Goal: Information Seeking & Learning: Check status

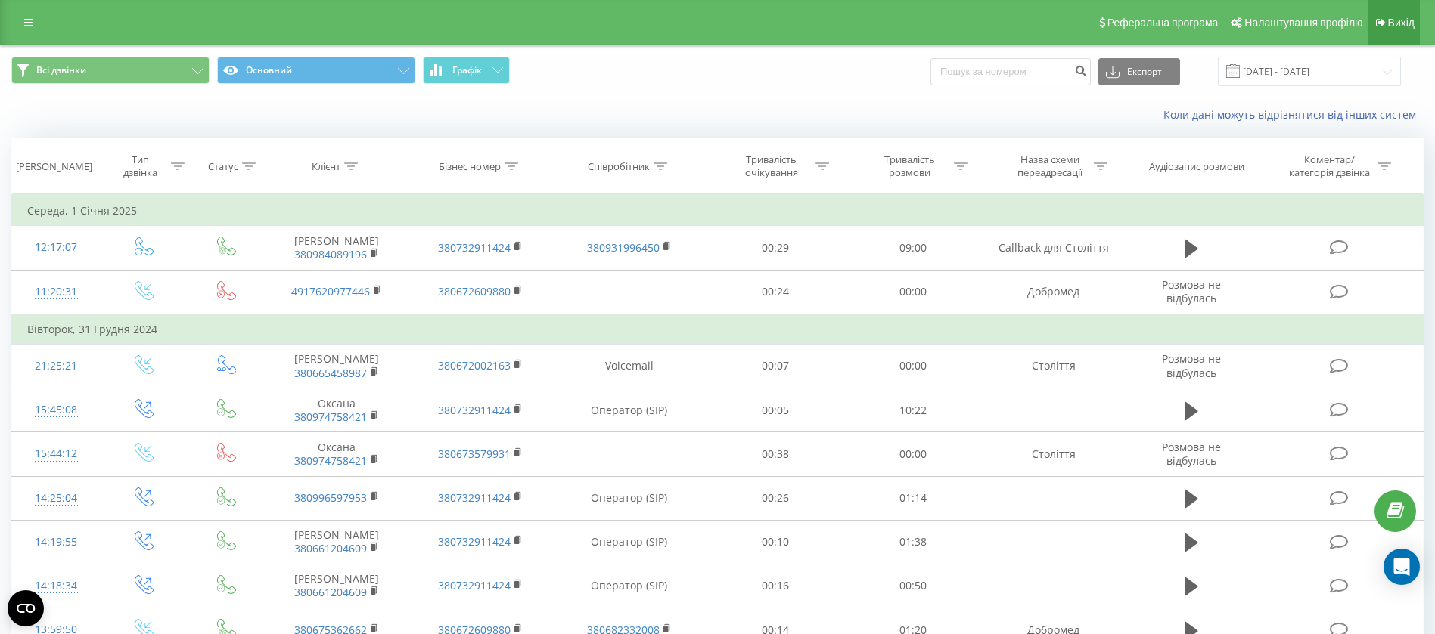
click at [1402, 14] on link "Вихід" at bounding box center [1393, 22] width 51 height 45
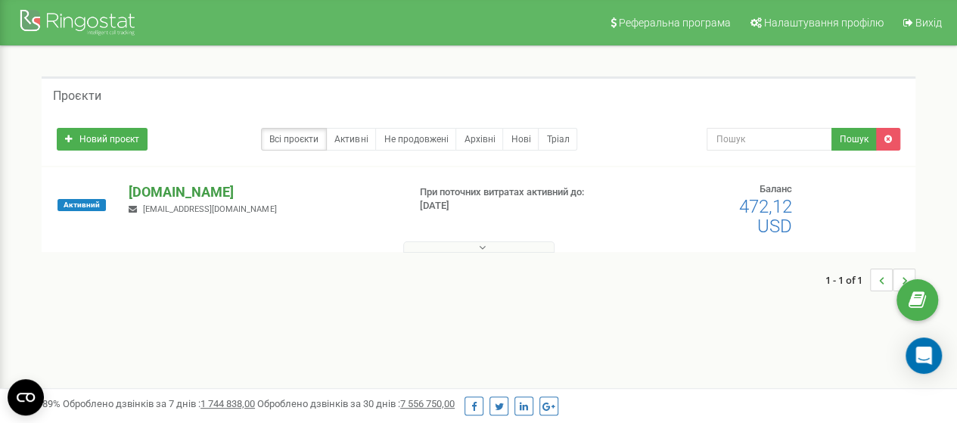
click at [154, 193] on p "[DOMAIN_NAME]" at bounding box center [262, 192] width 266 height 20
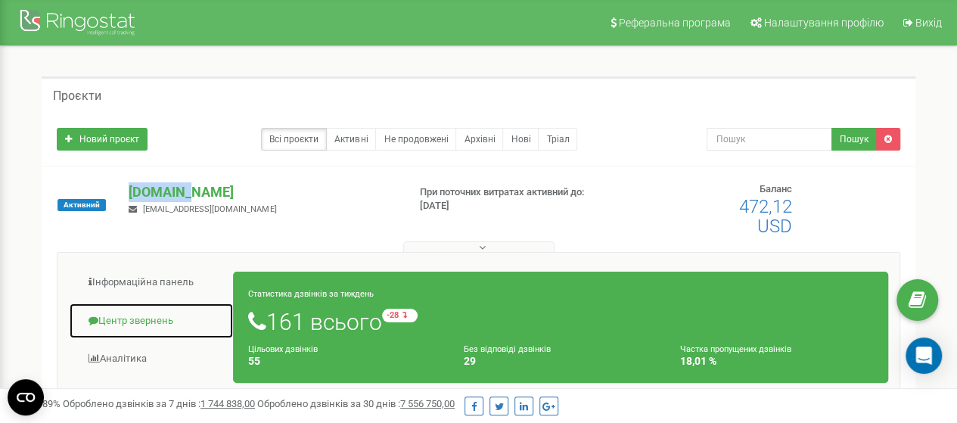
click at [132, 320] on link "Центр звернень" at bounding box center [151, 320] width 165 height 37
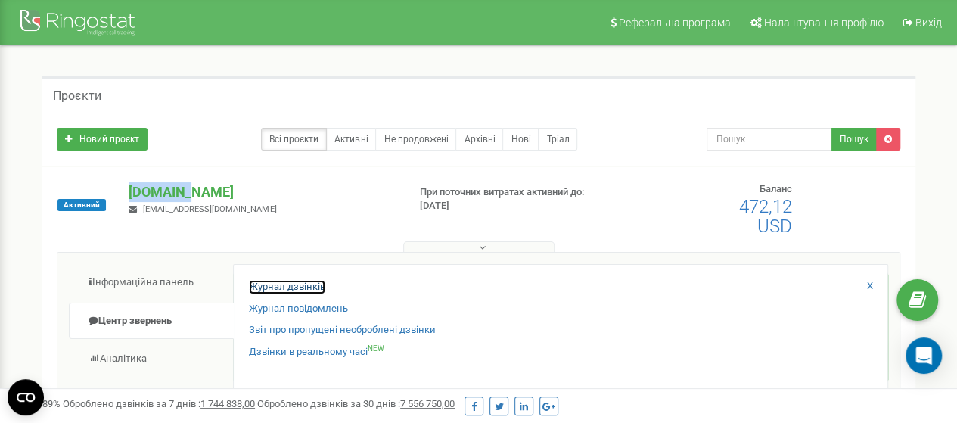
click at [262, 282] on link "Журнал дзвінків" at bounding box center [287, 287] width 76 height 14
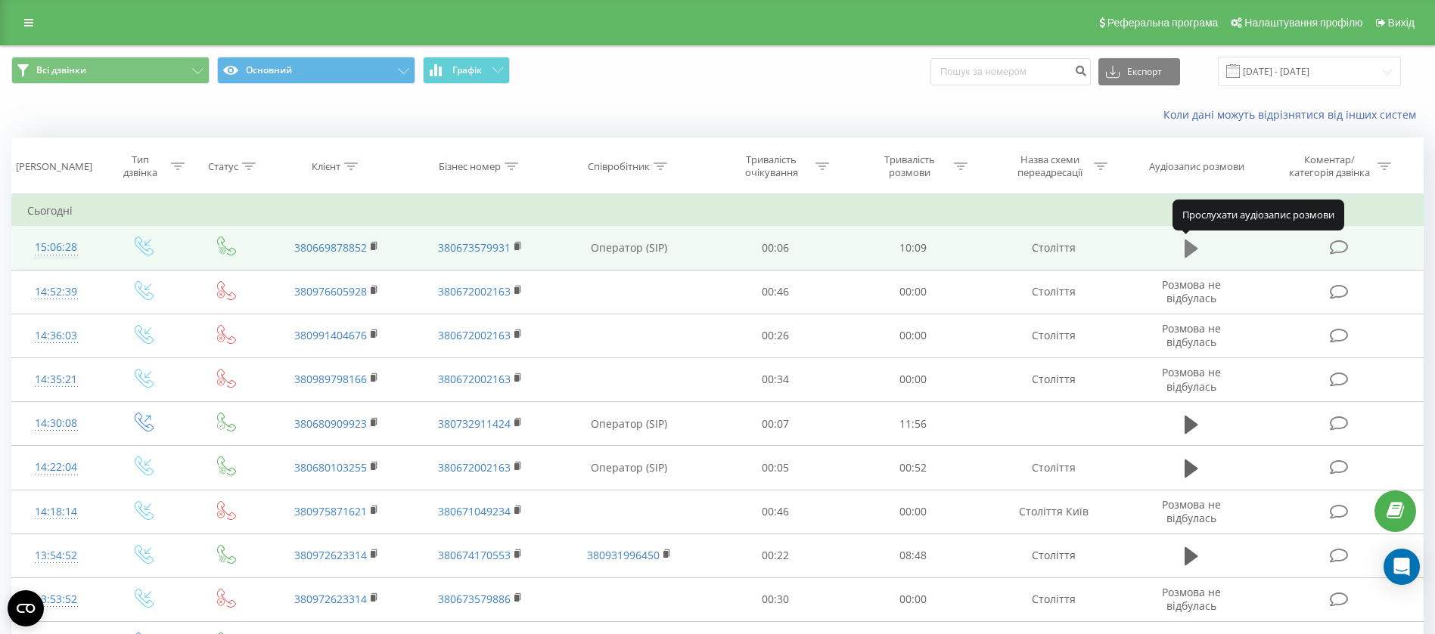
click at [1186, 247] on icon at bounding box center [1191, 249] width 14 height 18
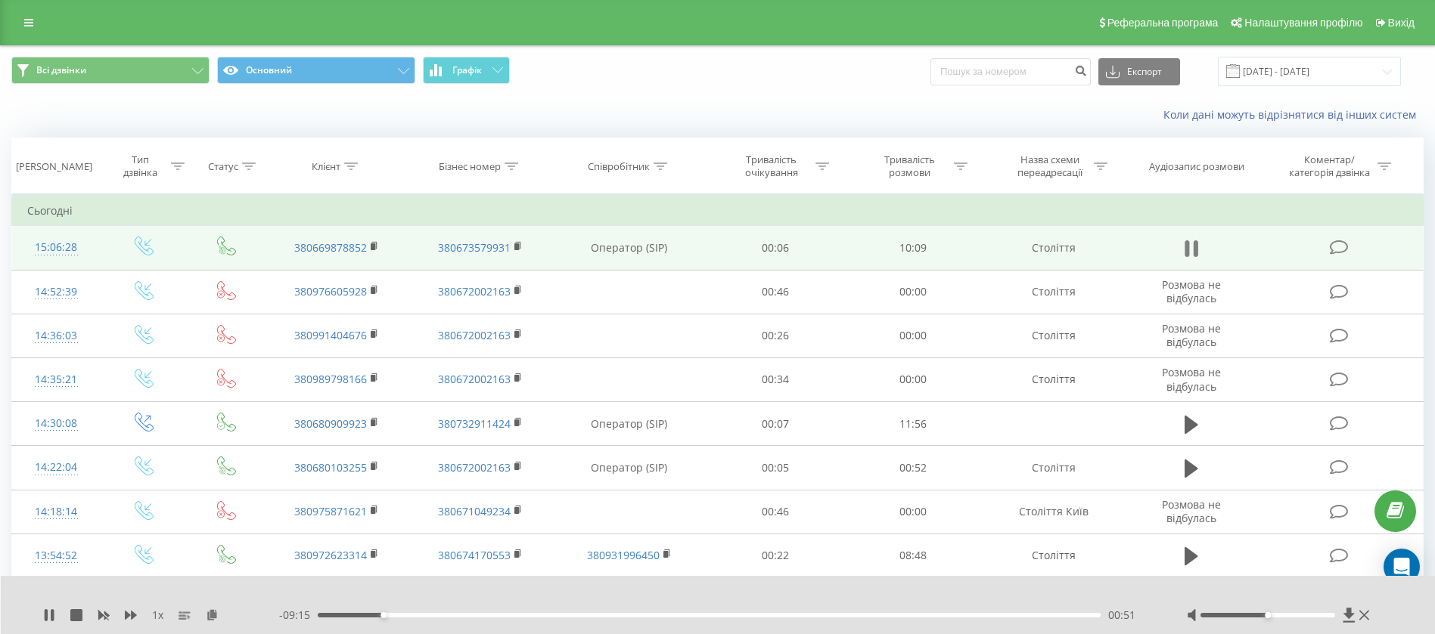
click at [1198, 246] on button at bounding box center [1191, 248] width 23 height 23
click at [1190, 248] on icon at bounding box center [1191, 248] width 14 height 21
click at [1041, 70] on input at bounding box center [1010, 71] width 160 height 27
paste input "0939370669"
type input "0939370669"
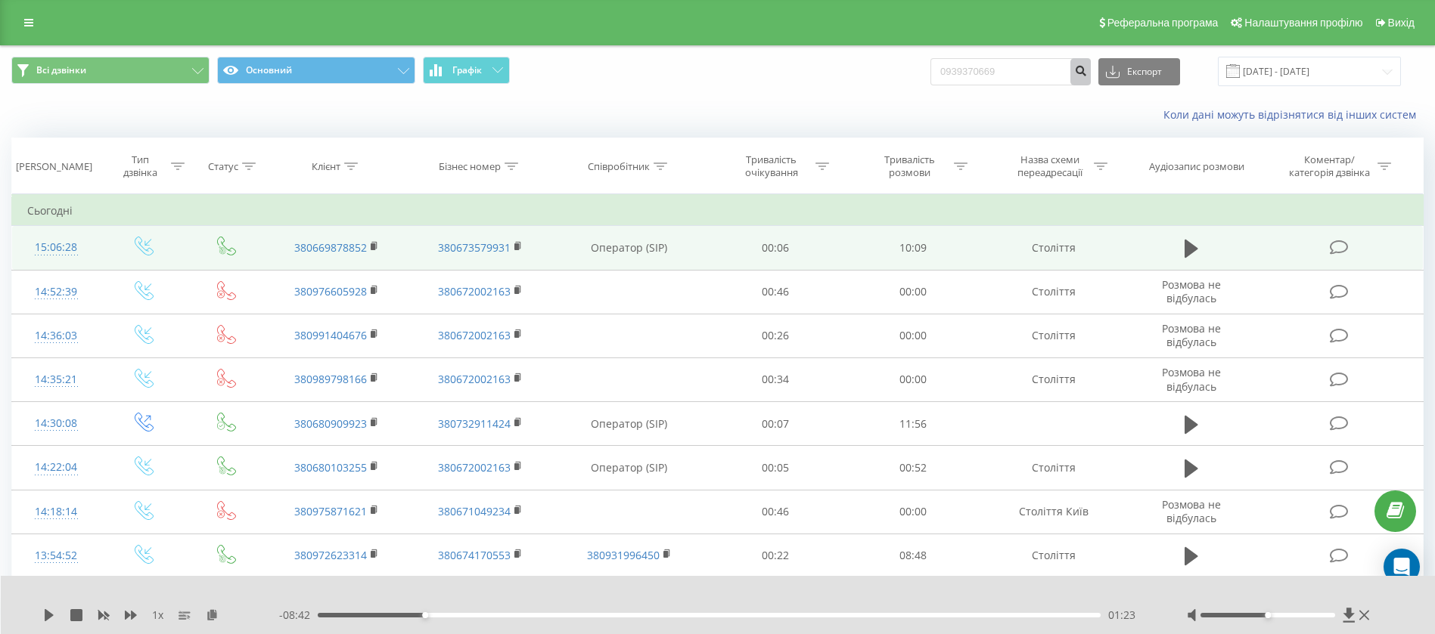
click at [1087, 69] on icon "submit" at bounding box center [1080, 68] width 13 height 9
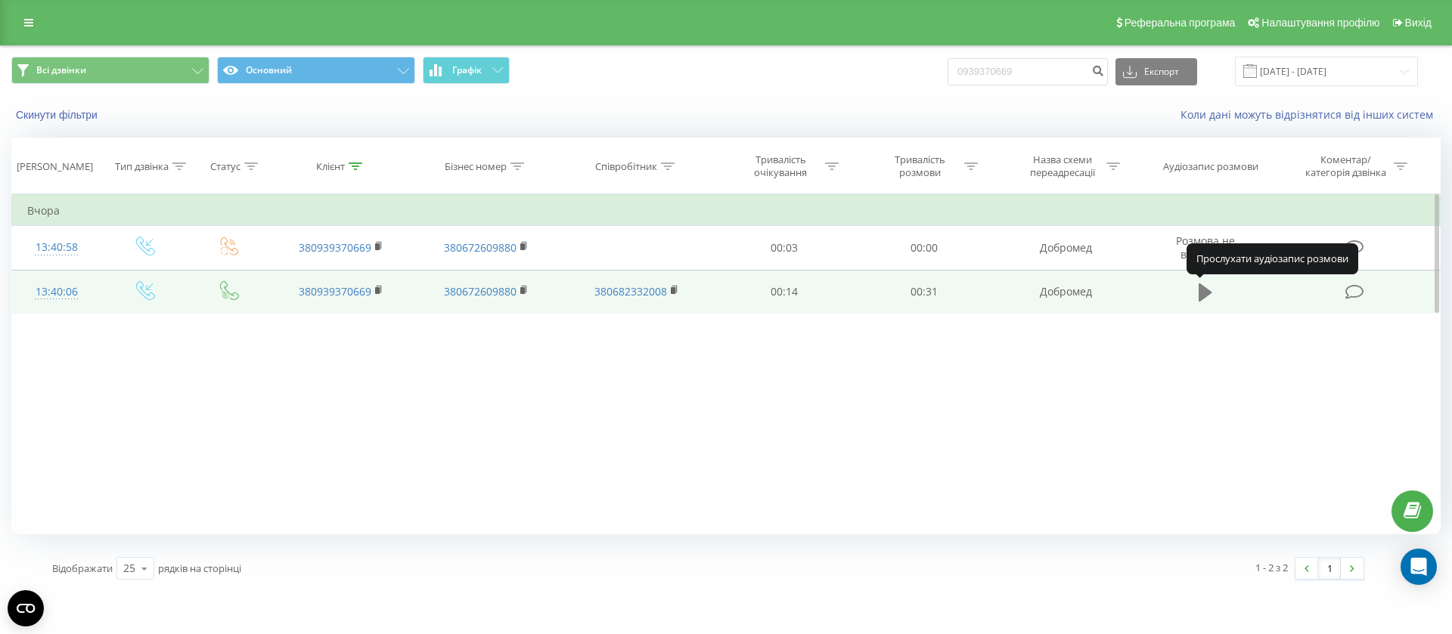
click at [1205, 293] on icon at bounding box center [1206, 293] width 14 height 18
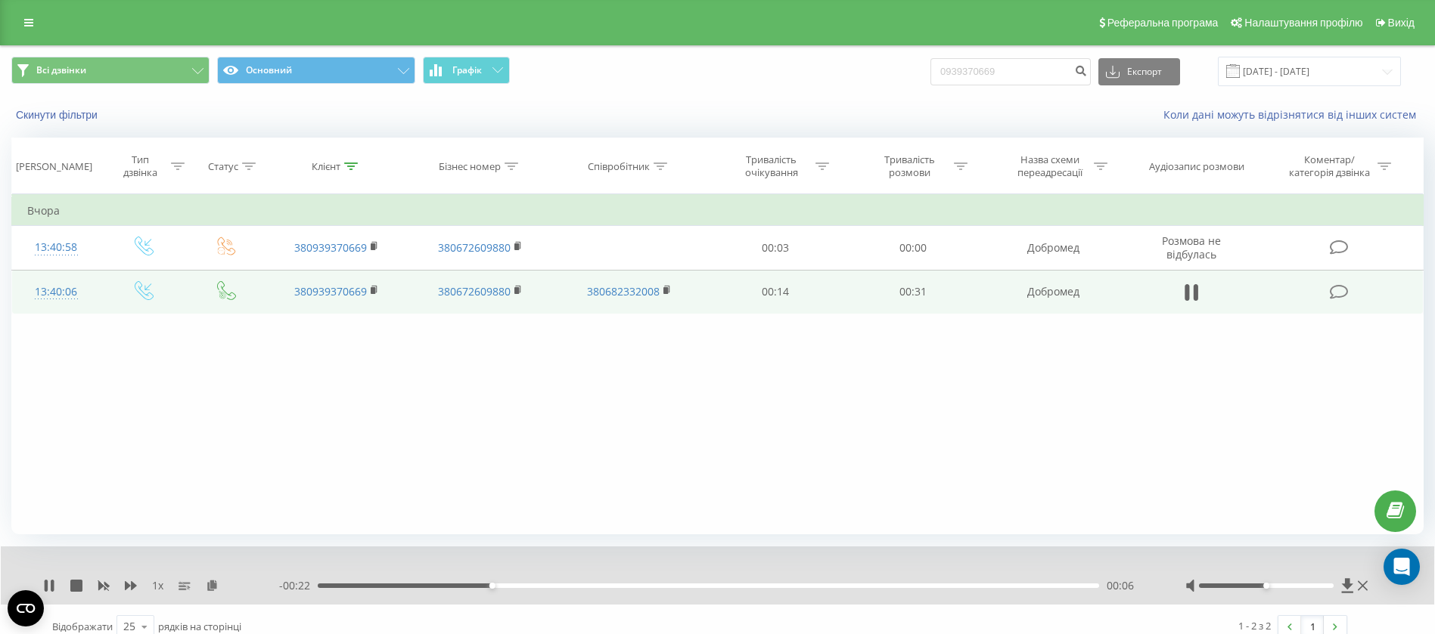
click at [628, 585] on div "00:06" at bounding box center [708, 586] width 781 height 5
click at [874, 582] on div "- 00:16 00:12 00:12" at bounding box center [713, 586] width 868 height 15
drag, startPoint x: 873, startPoint y: 582, endPoint x: 976, endPoint y: 592, distance: 102.6
click at [875, 582] on div "- 00:15 00:13 00:13" at bounding box center [713, 586] width 868 height 15
click at [1016, 577] on div "1 x - 00:15 00:13 00:13" at bounding box center [717, 576] width 1433 height 58
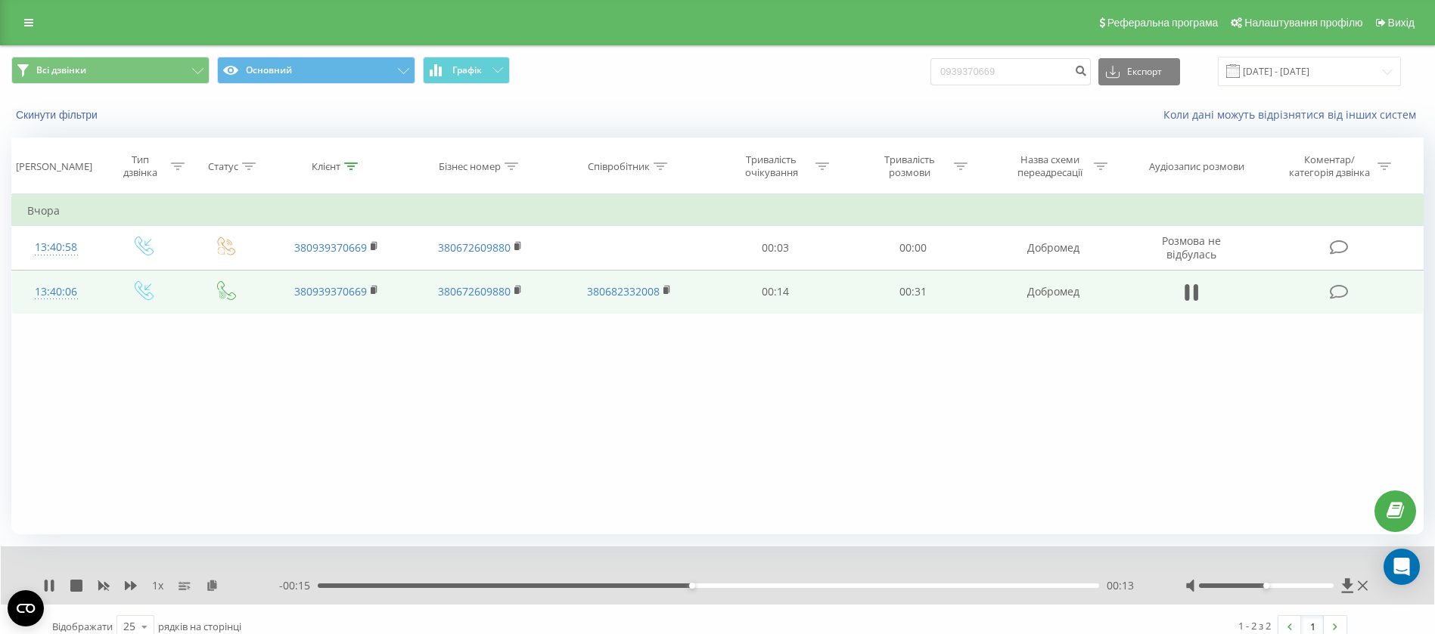
click at [1036, 584] on div "00:13" at bounding box center [708, 586] width 781 height 5
click at [695, 584] on div "00:13" at bounding box center [692, 586] width 6 height 6
click at [1185, 289] on icon at bounding box center [1186, 292] width 5 height 17
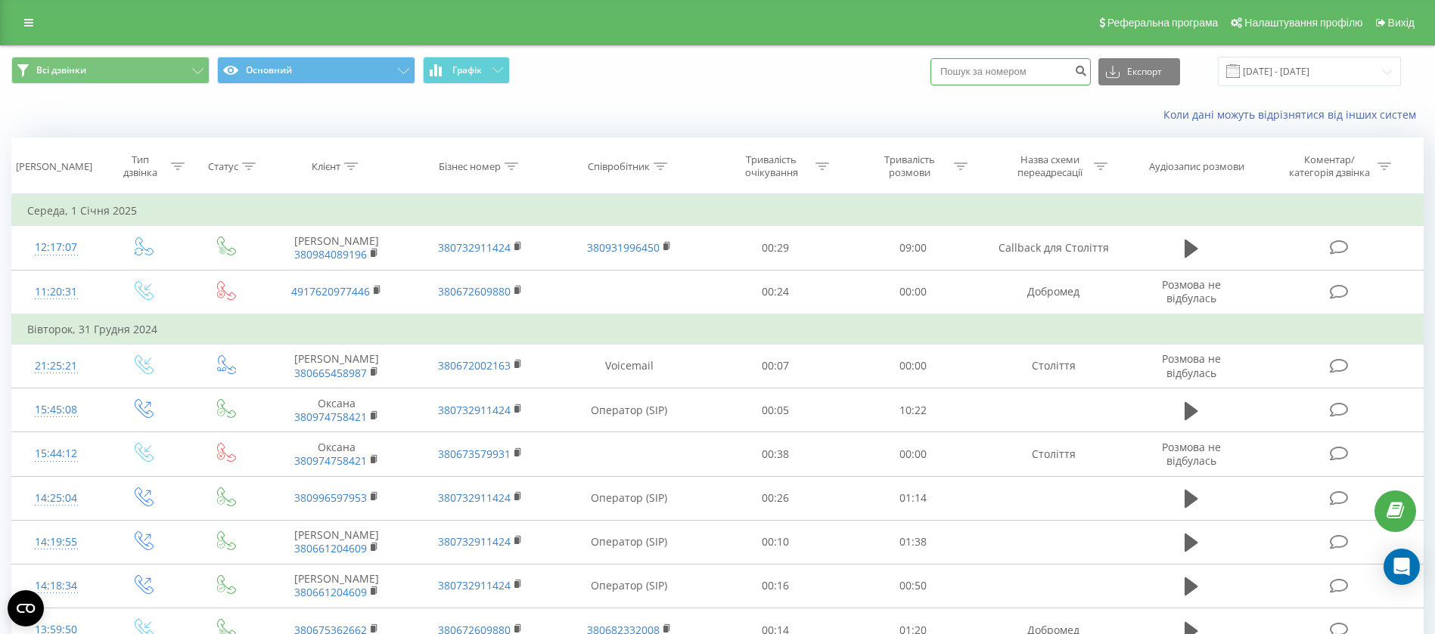
click at [990, 68] on input at bounding box center [1010, 71] width 160 height 27
paste input "0976605928"
type input "0976605928"
click at [1087, 71] on icon "submit" at bounding box center [1080, 68] width 13 height 9
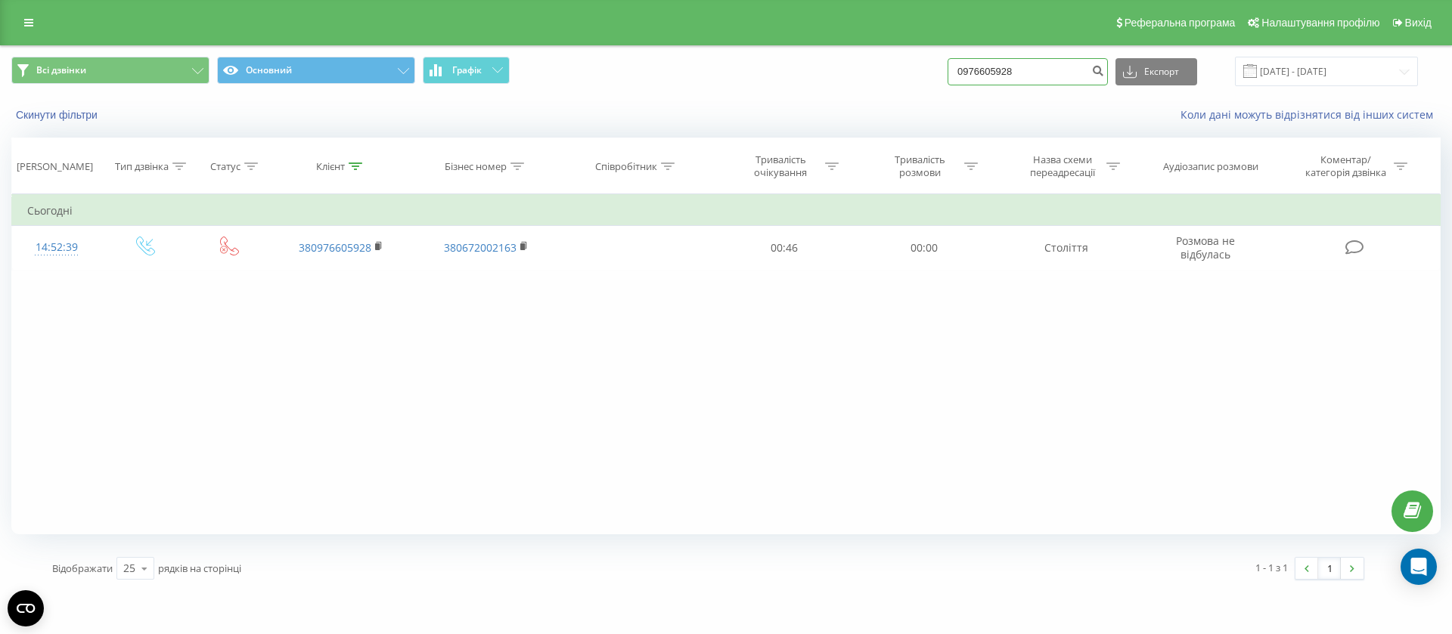
drag, startPoint x: 1053, startPoint y: 61, endPoint x: 963, endPoint y: 68, distance: 89.5
click at [963, 68] on input "0976605928" at bounding box center [1028, 71] width 160 height 27
paste input "679009054"
type input "0679009054"
click at [1104, 68] on icon "submit" at bounding box center [1097, 68] width 13 height 9
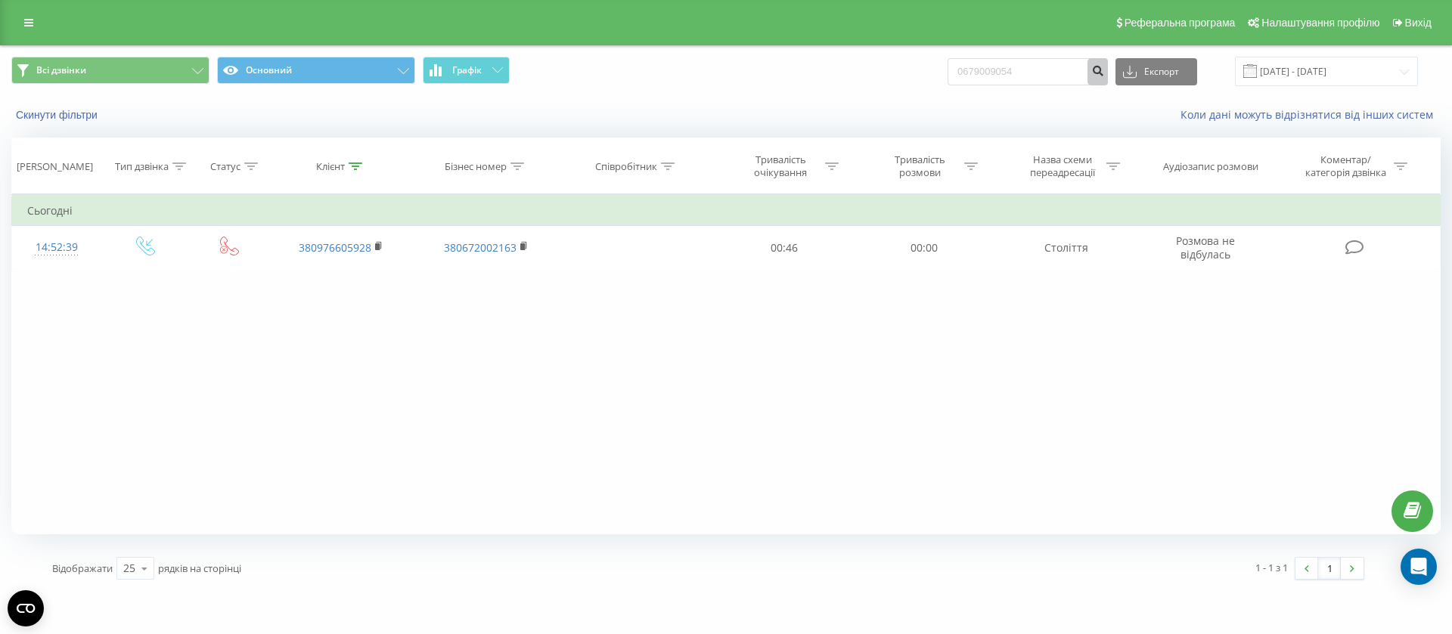
click at [1104, 68] on icon "submit" at bounding box center [1097, 68] width 13 height 9
drag, startPoint x: 1039, startPoint y: 67, endPoint x: 960, endPoint y: 65, distance: 78.7
click at [960, 65] on div "Всі дзвінки Основний Графік 0679009054 Експорт .csv .xls .xlsx 20.05.2025 - 20.…" at bounding box center [725, 71] width 1429 height 29
paste input "976605928"
type input "0976605928"
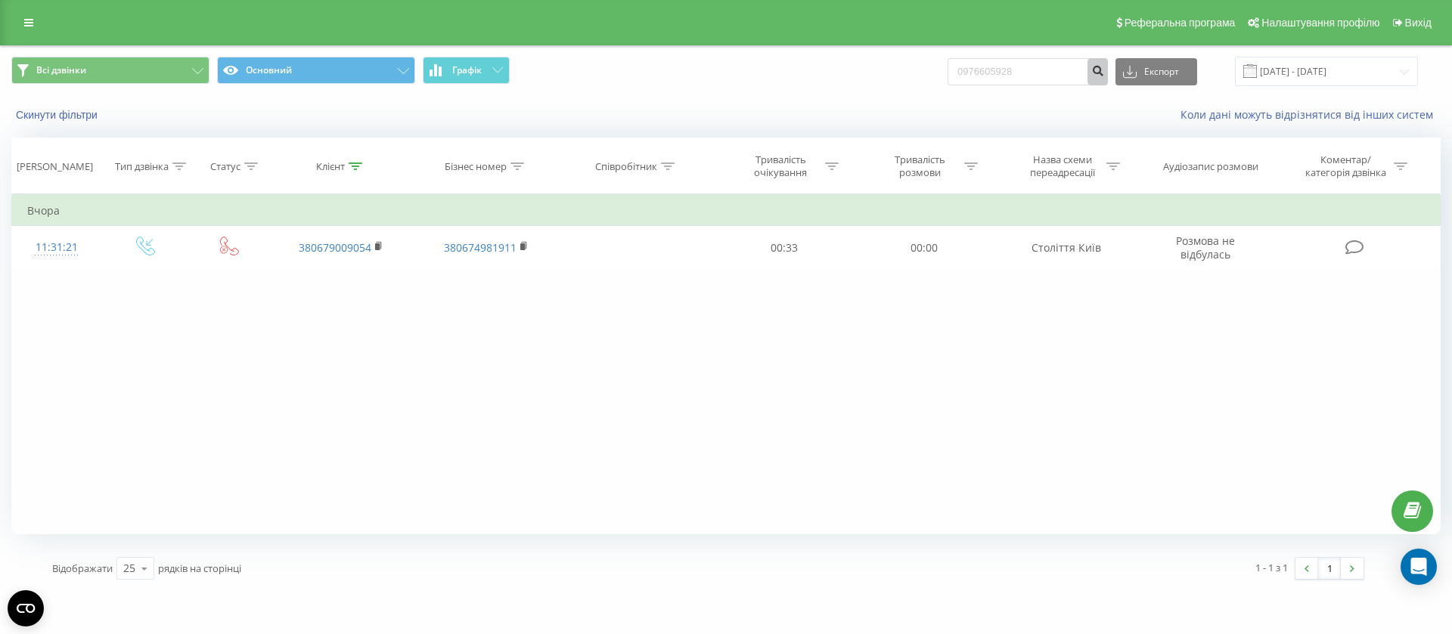
click at [1104, 70] on icon "submit" at bounding box center [1097, 68] width 13 height 9
drag, startPoint x: 1062, startPoint y: 72, endPoint x: 969, endPoint y: 67, distance: 93.9
click at [969, 67] on input "0976605928" at bounding box center [1028, 71] width 160 height 27
paste input "5871621"
type input "0975871621"
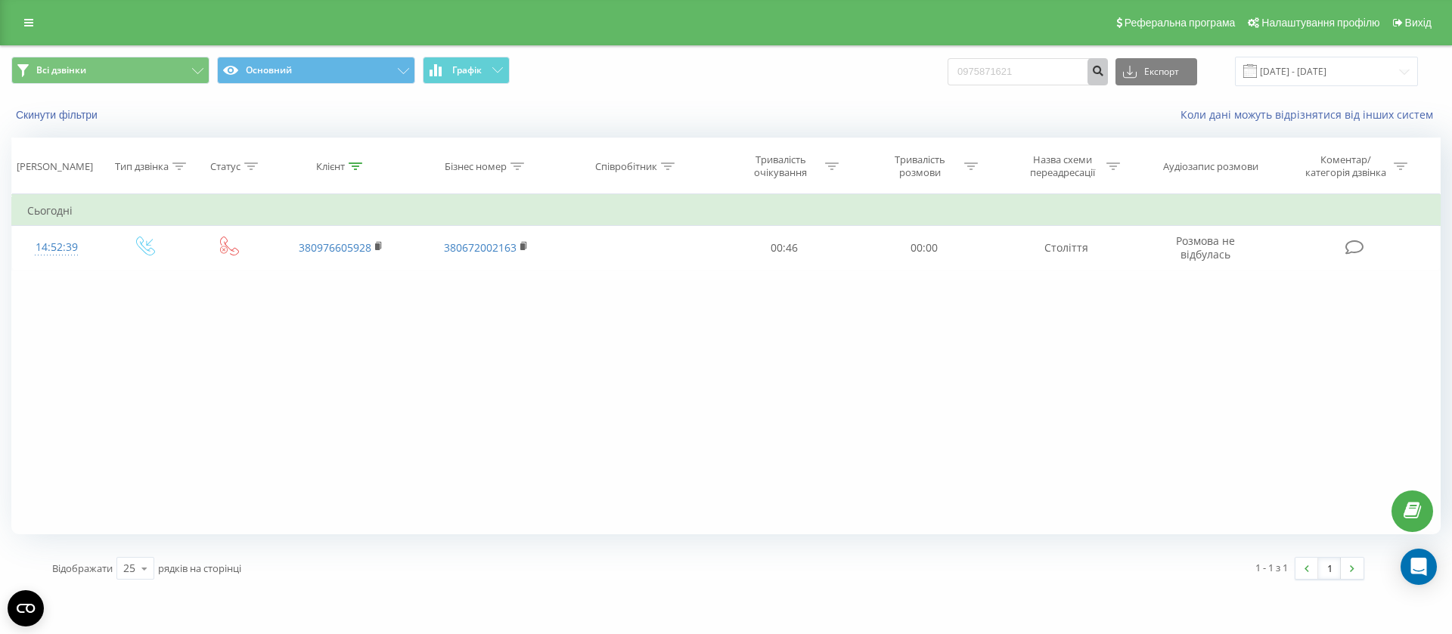
click at [1104, 64] on icon "submit" at bounding box center [1097, 68] width 13 height 9
drag, startPoint x: 1048, startPoint y: 70, endPoint x: 957, endPoint y: 68, distance: 90.8
click at [957, 68] on div "Всі дзвінки Основний Графік 0975871621 Експорт .csv .xls .xlsx 20.05.2025 - 20.…" at bounding box center [725, 71] width 1429 height 29
paste input "676476099"
type input "0676476099"
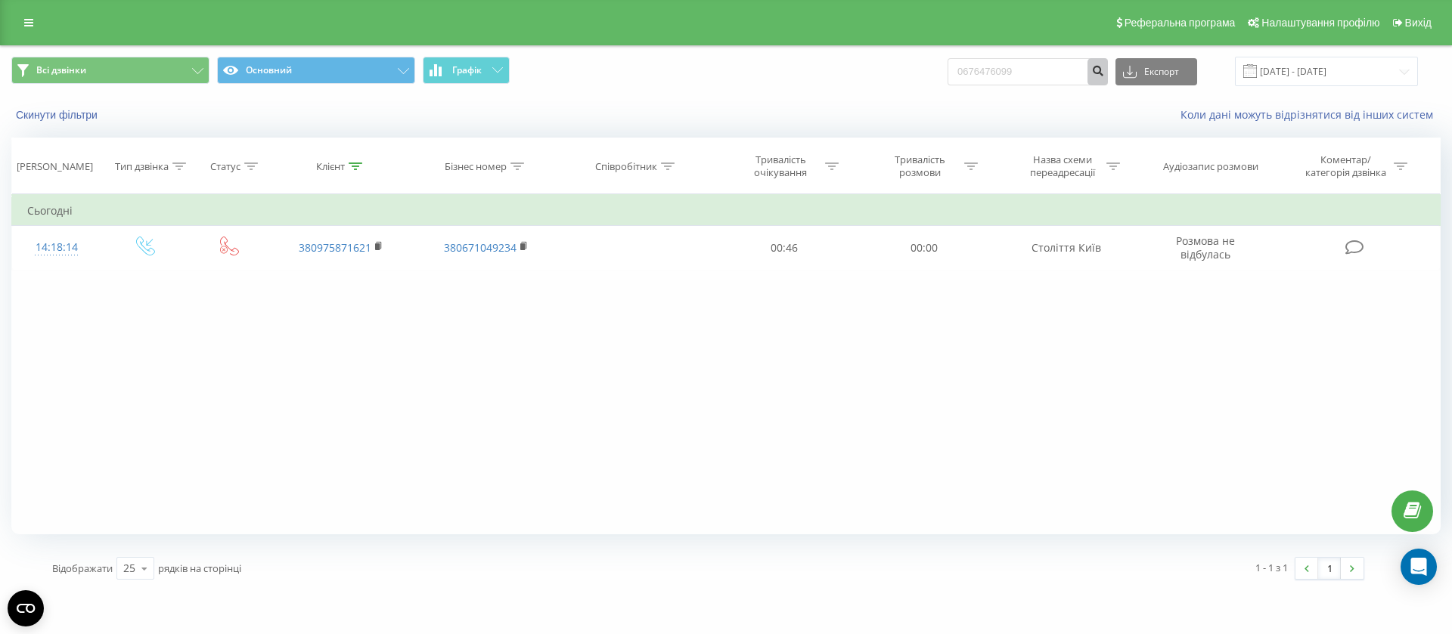
click at [1104, 72] on icon "submit" at bounding box center [1097, 68] width 13 height 9
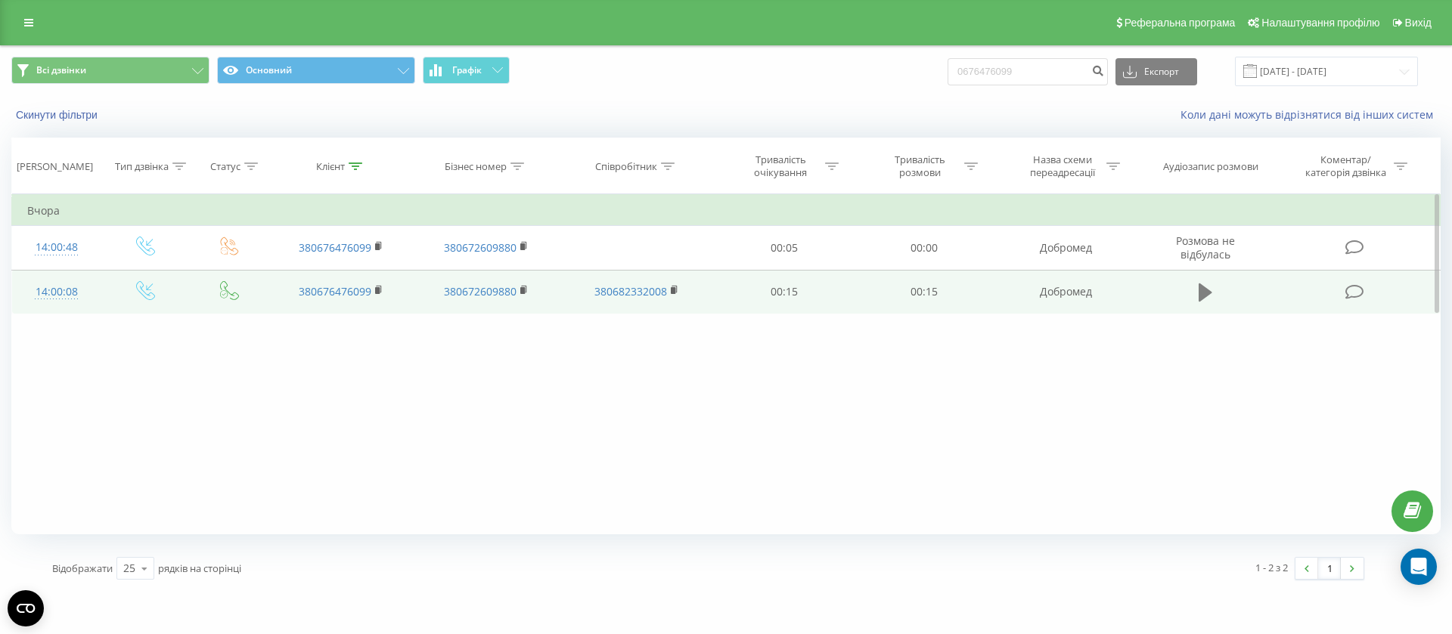
click at [1205, 293] on icon at bounding box center [1206, 293] width 14 height 18
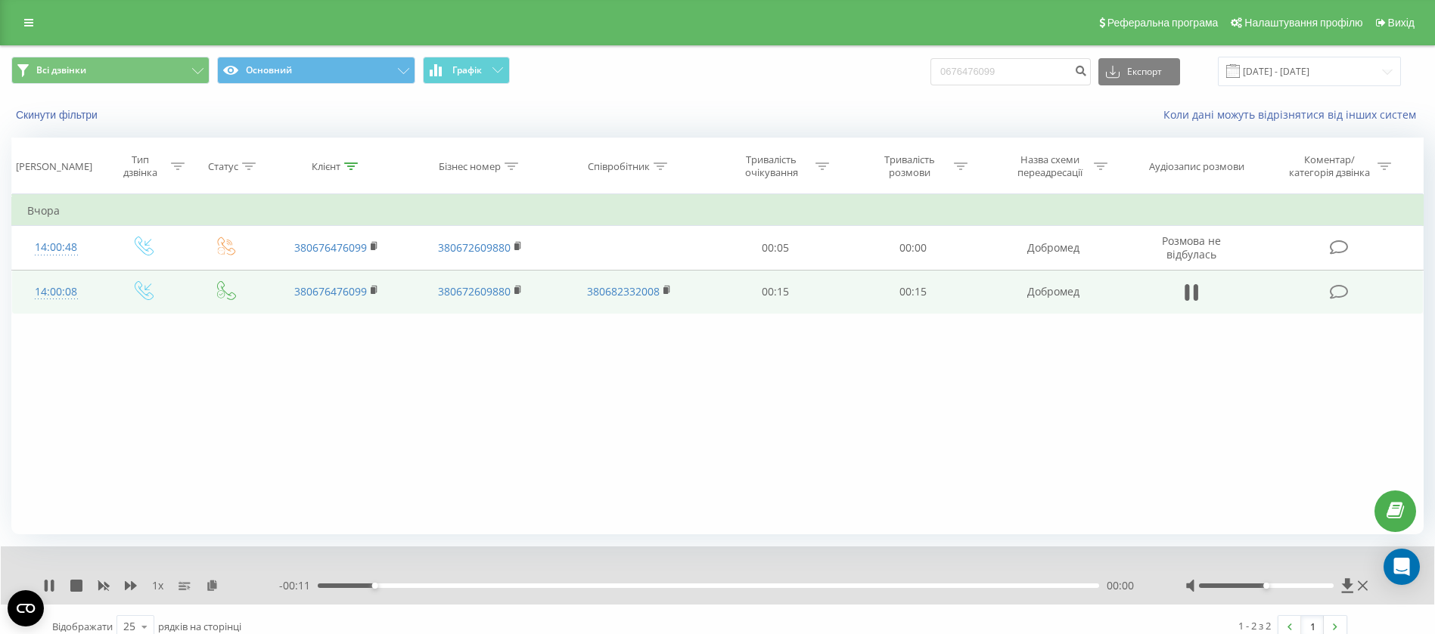
click at [662, 582] on div "- 00:11 00:00 00:00" at bounding box center [713, 586] width 868 height 15
click at [663, 584] on div "00:01" at bounding box center [708, 586] width 781 height 5
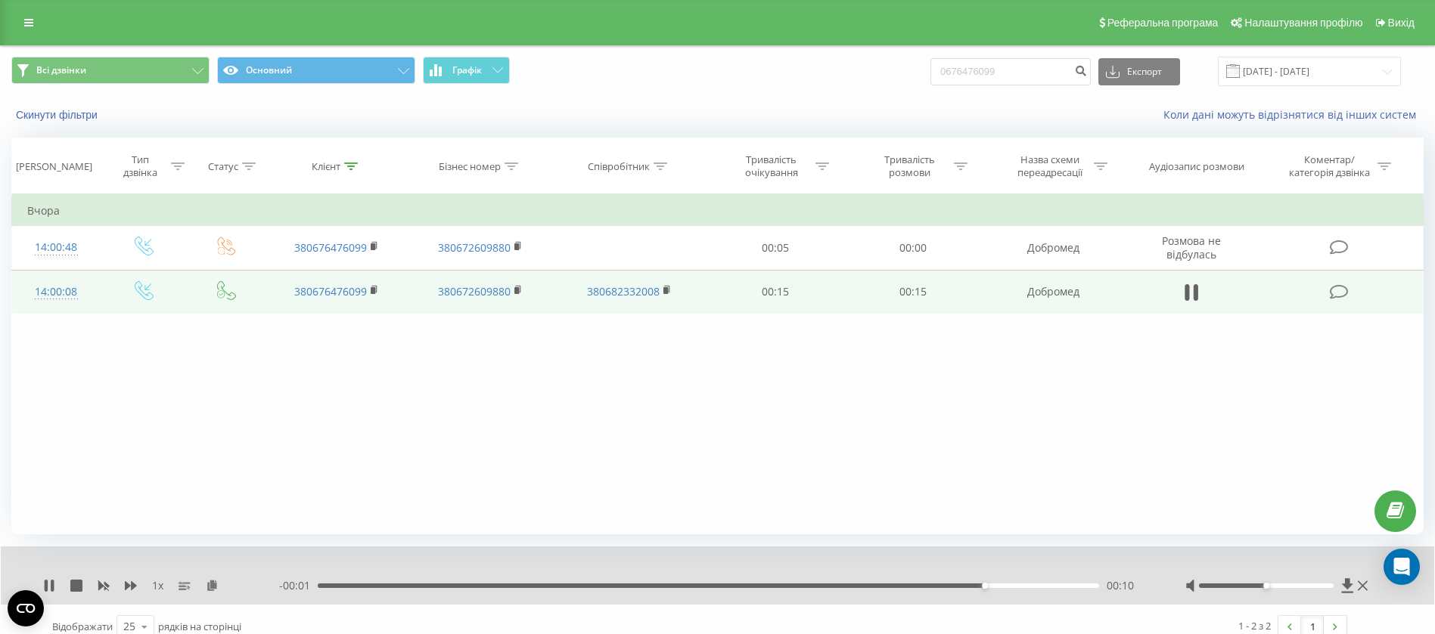
click at [529, 582] on div "- 00:01 00:10 00:10" at bounding box center [713, 586] width 868 height 15
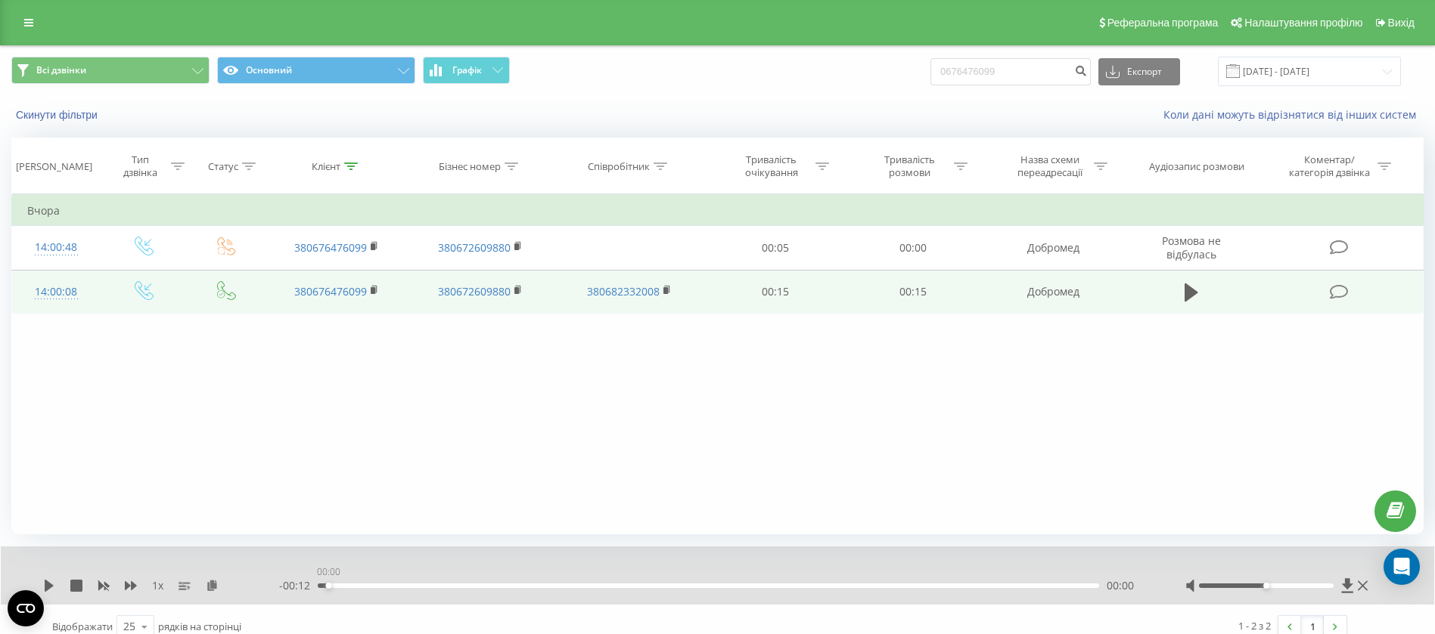
click at [324, 584] on div "00:00" at bounding box center [708, 586] width 781 height 5
click at [346, 584] on div "00:00" at bounding box center [708, 586] width 781 height 5
click at [374, 586] on div "00:00" at bounding box center [708, 586] width 781 height 5
click at [397, 582] on div "- 00:11 00:00 00:00" at bounding box center [713, 586] width 868 height 15
drag, startPoint x: 420, startPoint y: 591, endPoint x: 459, endPoint y: 596, distance: 39.7
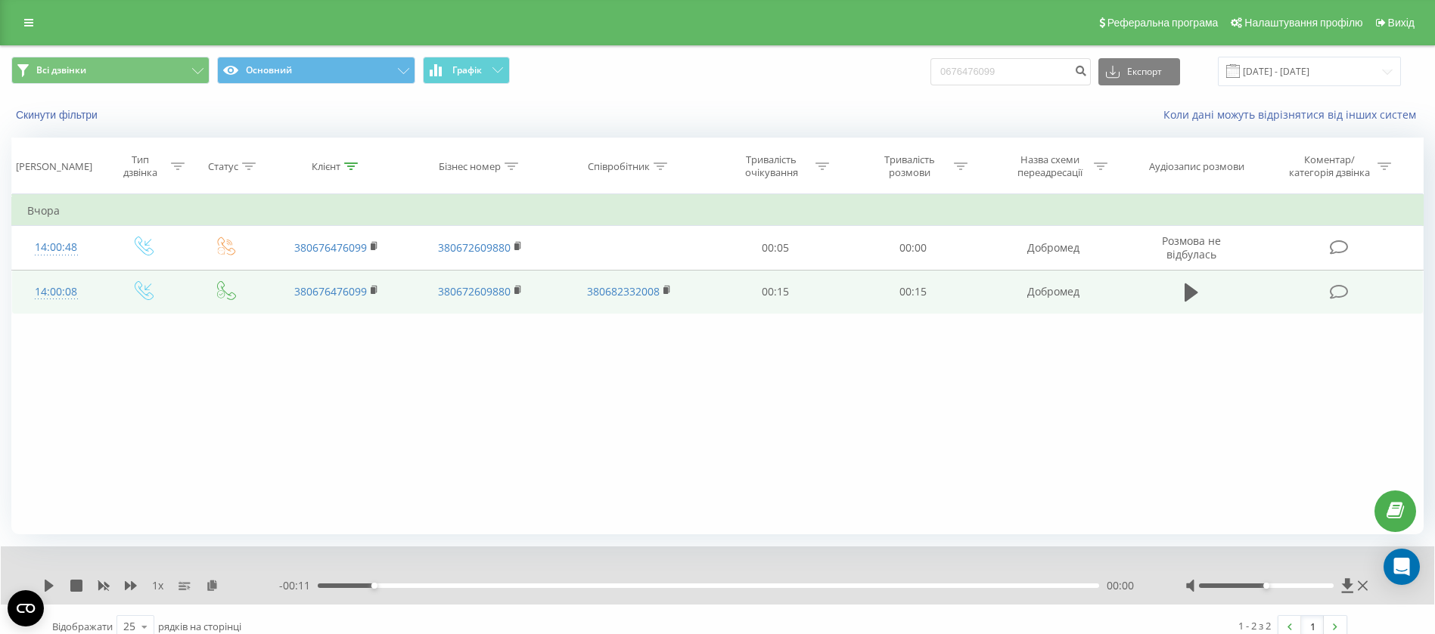
click at [423, 591] on div "- 00:11 00:00 00:00" at bounding box center [713, 586] width 868 height 15
click at [501, 587] on div "00:03" at bounding box center [708, 586] width 781 height 5
click at [541, 585] on div "00:03" at bounding box center [708, 586] width 781 height 5
click at [591, 588] on div "00:04" at bounding box center [708, 586] width 781 height 5
click at [45, 582] on icon at bounding box center [49, 586] width 12 height 12
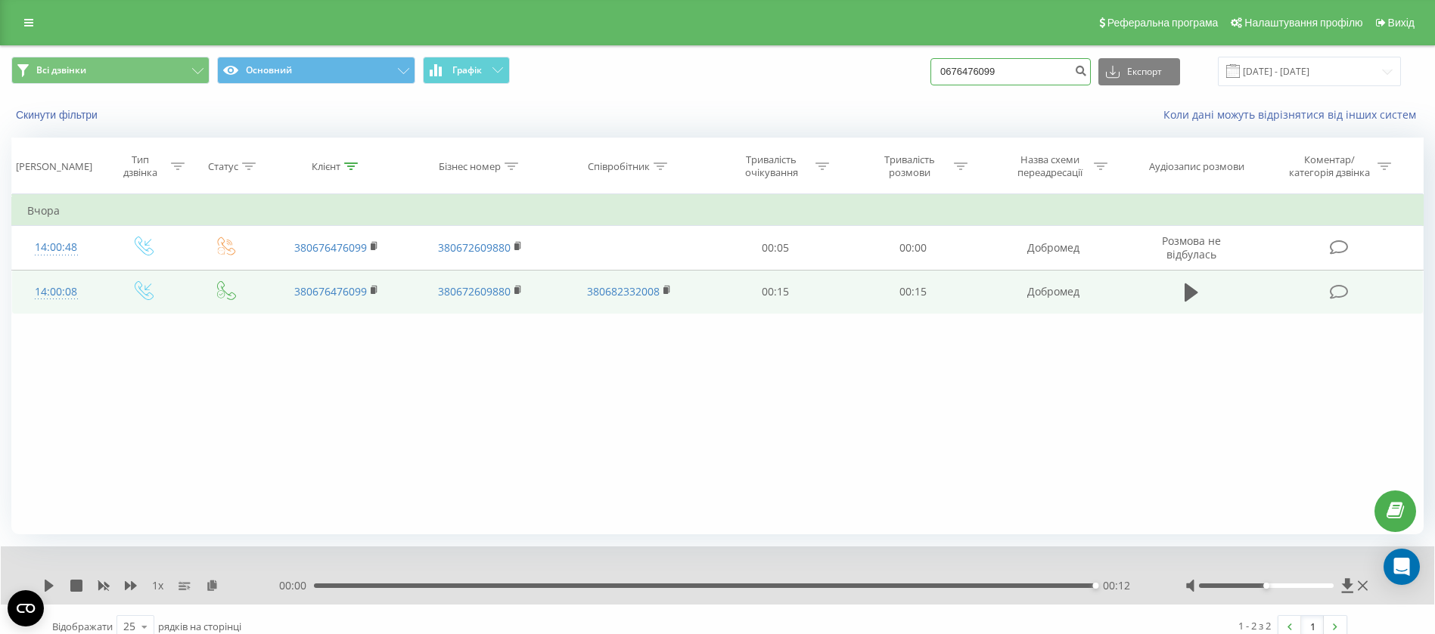
drag, startPoint x: 1038, startPoint y: 67, endPoint x: 945, endPoint y: 73, distance: 92.5
click at [945, 73] on input "0676476099" at bounding box center [1010, 71] width 160 height 27
paste input "0071540"
type input "0670071540"
click at [1087, 68] on icon "submit" at bounding box center [1080, 68] width 13 height 9
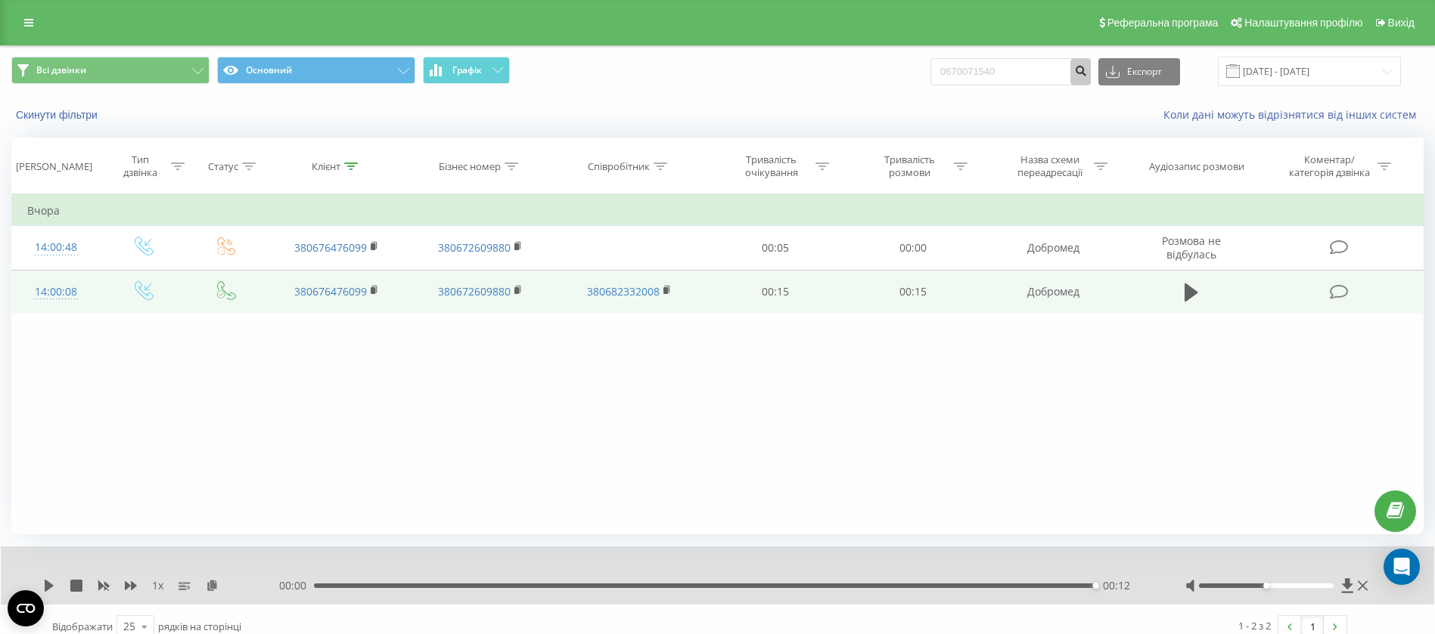
click at [1087, 68] on icon "submit" at bounding box center [1080, 68] width 13 height 9
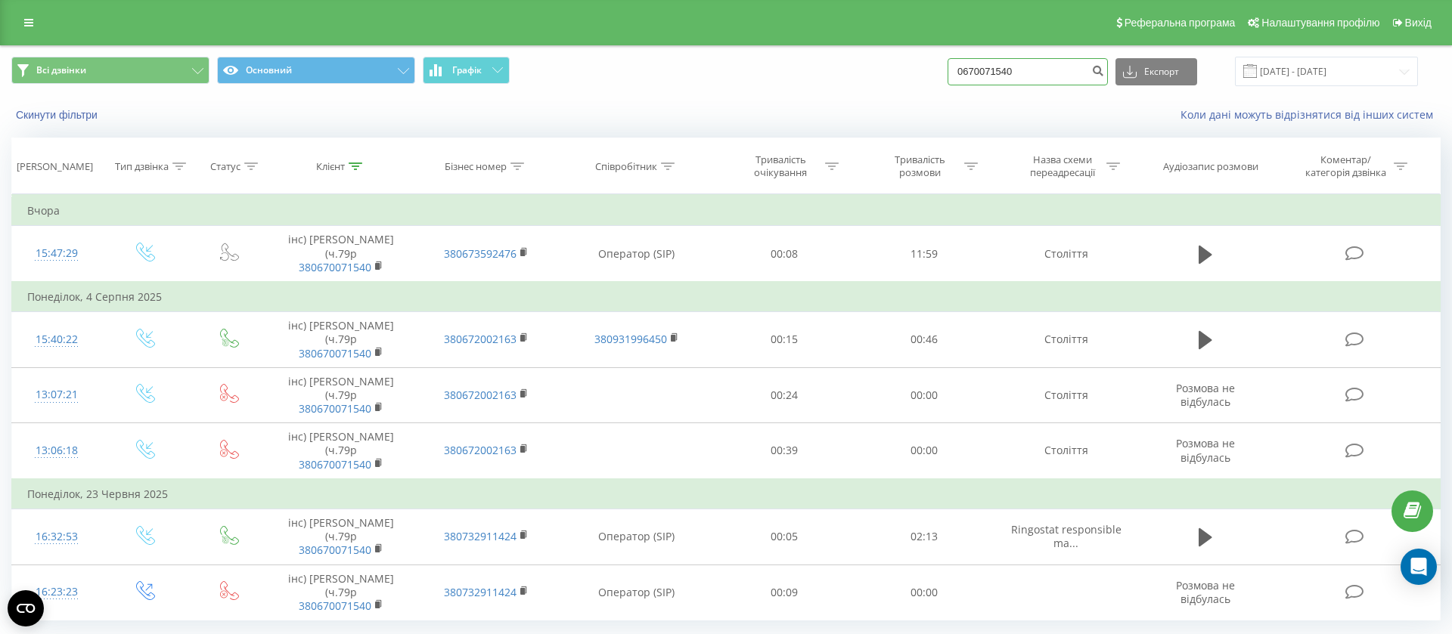
drag, startPoint x: 1053, startPoint y: 67, endPoint x: 963, endPoint y: 68, distance: 90.0
click at [963, 68] on input "0670071540" at bounding box center [1028, 71] width 160 height 27
click at [650, 70] on span "Всі дзвінки Основний Графік" at bounding box center [362, 71] width 703 height 29
drag, startPoint x: 1058, startPoint y: 73, endPoint x: 968, endPoint y: 65, distance: 90.3
click at [968, 65] on input "0670071540" at bounding box center [1028, 71] width 160 height 27
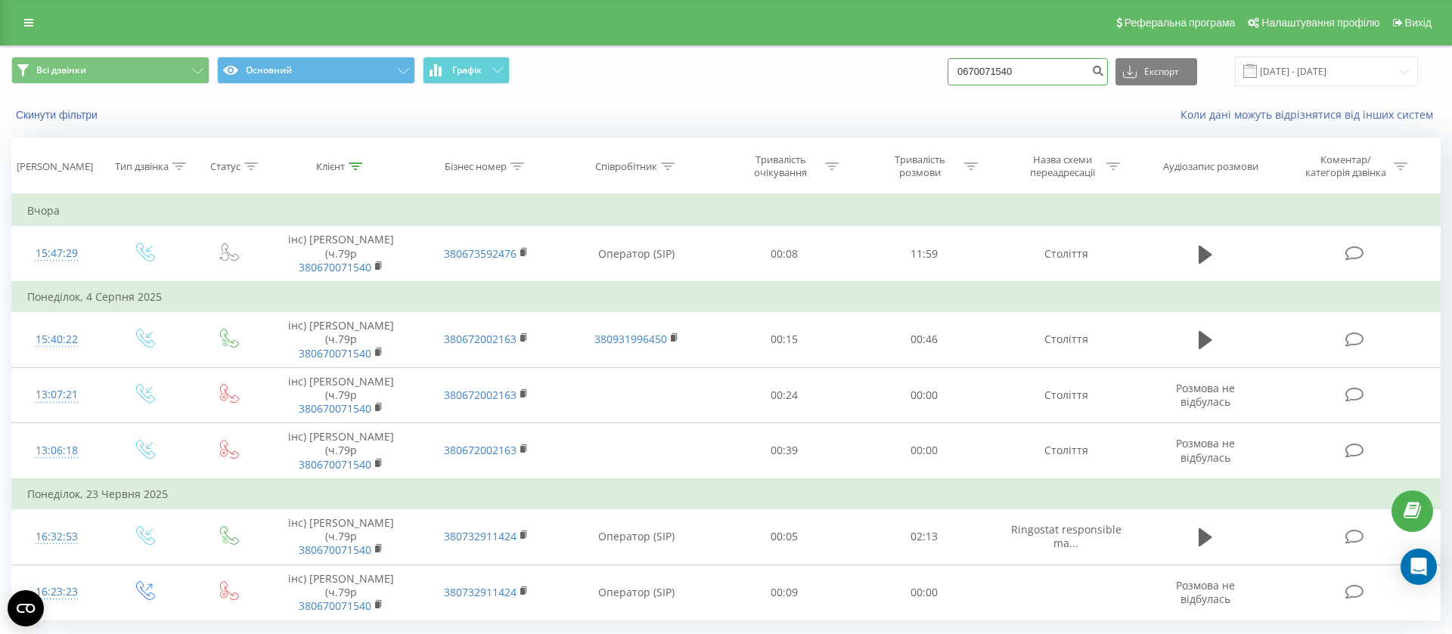
paste input "984017872"
type input "0984017872"
click at [1104, 68] on icon "submit" at bounding box center [1097, 68] width 13 height 9
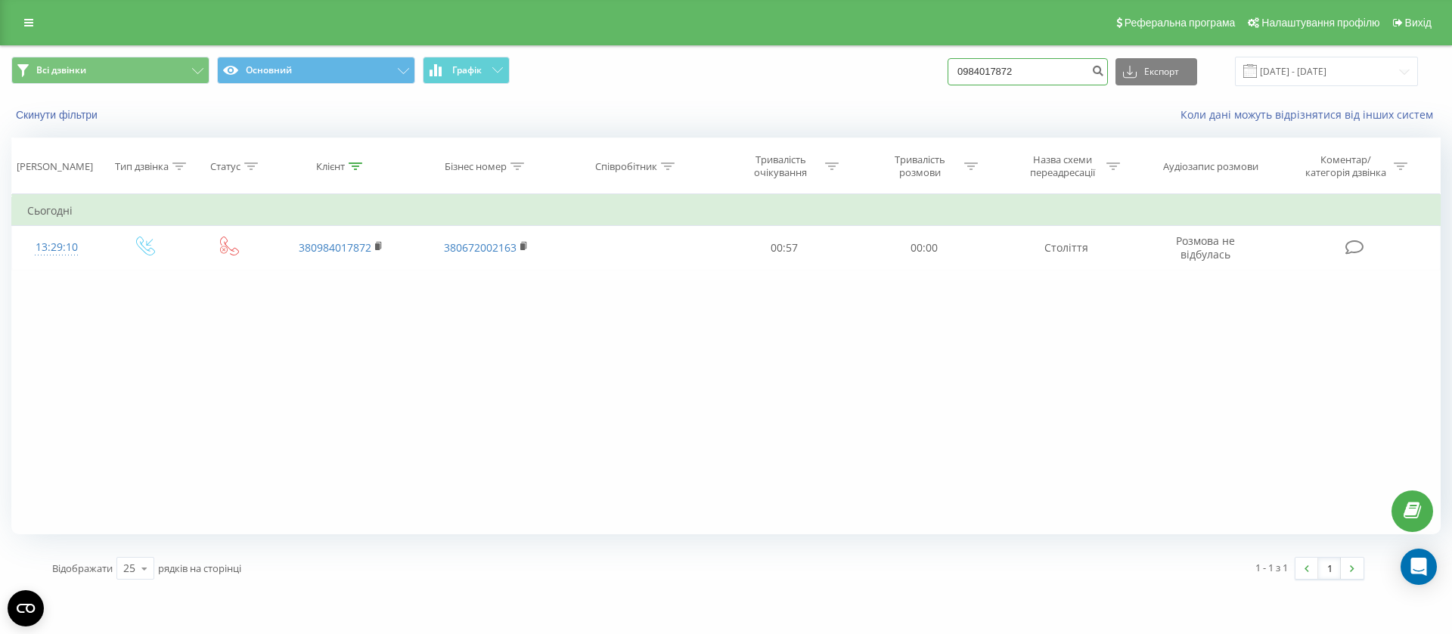
drag, startPoint x: 1041, startPoint y: 72, endPoint x: 970, endPoint y: 64, distance: 70.7
click at [970, 64] on input "0984017872" at bounding box center [1028, 71] width 160 height 27
paste input "91404676"
type input "0991404676"
click at [1104, 67] on icon "submit" at bounding box center [1097, 68] width 13 height 9
